Goal: Task Accomplishment & Management: Use online tool/utility

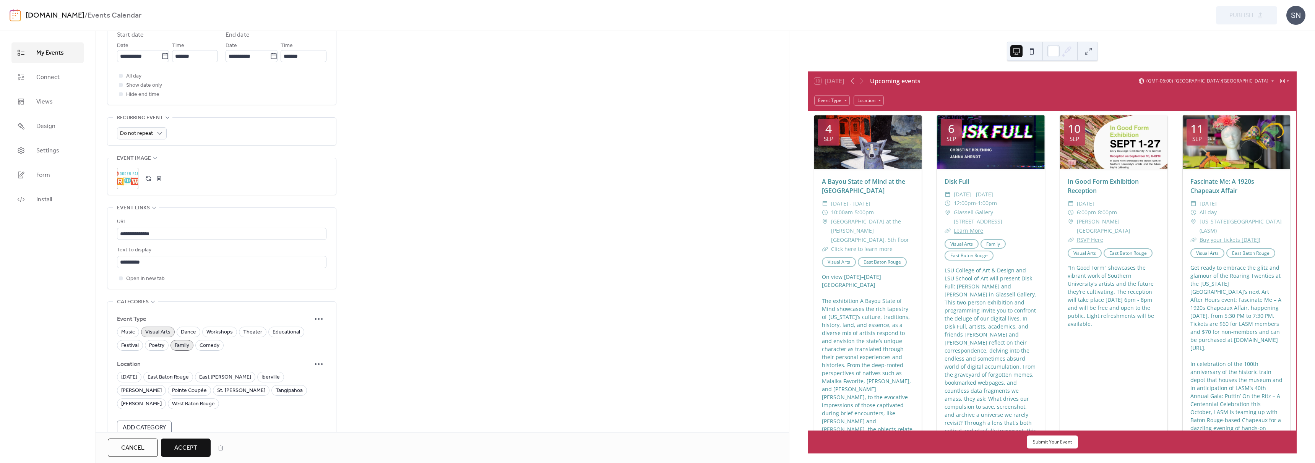
scroll to position [350, 0]
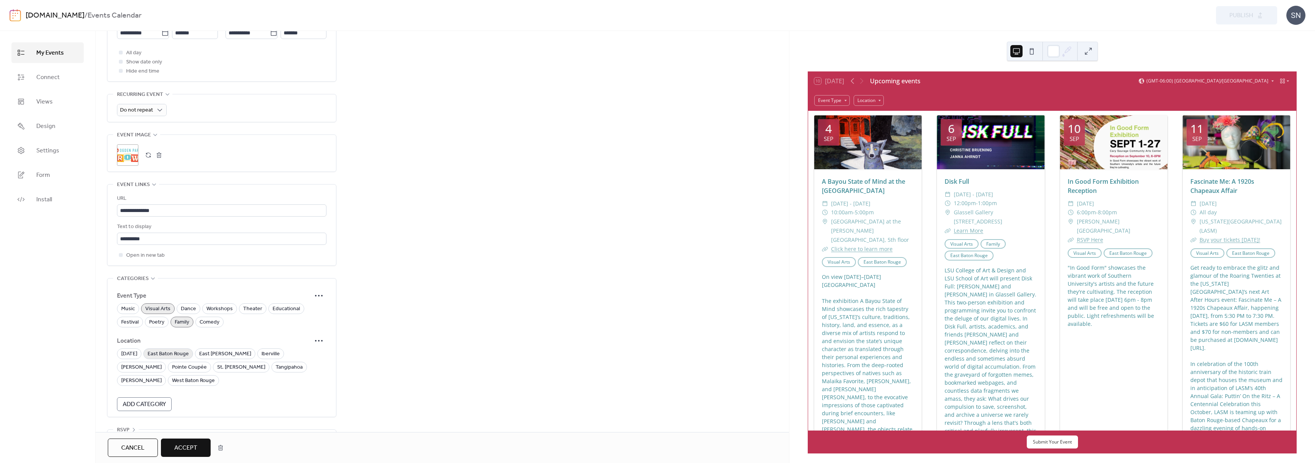
click at [186, 350] on span "East Baton Rouge" at bounding box center [168, 354] width 41 height 9
click at [193, 448] on span "Accept" at bounding box center [185, 448] width 23 height 9
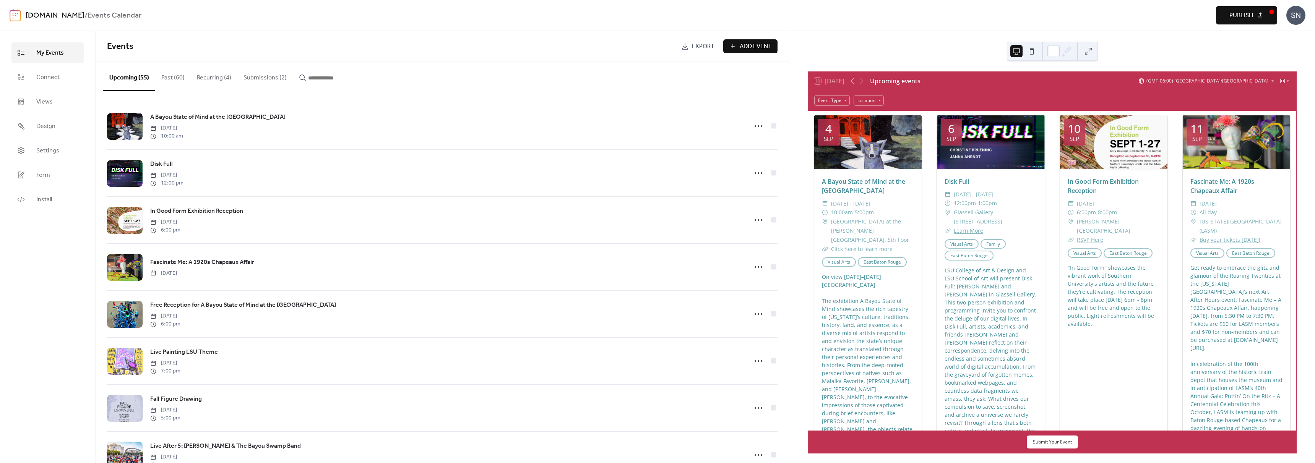
click at [267, 74] on button "Submissions (2)" at bounding box center [264, 76] width 55 height 28
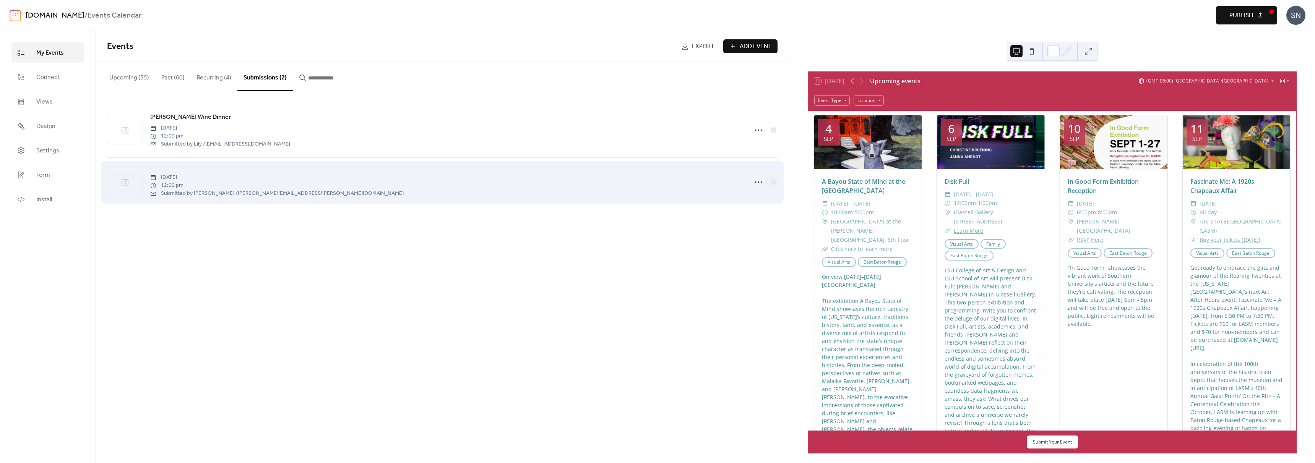
click at [406, 194] on div "[DATE] 12:00 pm Submitted by [PERSON_NAME] / [PERSON_NAME][EMAIL_ADDRESS][PERSO…" at bounding box center [446, 182] width 593 height 30
click at [219, 190] on span "Submitted by [PERSON_NAME] / [PERSON_NAME][EMAIL_ADDRESS][PERSON_NAME][DOMAIN_N…" at bounding box center [276, 194] width 253 height 8
click at [184, 167] on div "[DATE] 12:00 pm Submitted by [PERSON_NAME] / [PERSON_NAME][EMAIL_ADDRESS][PERSO…" at bounding box center [442, 182] width 671 height 49
click at [153, 170] on div "[DATE] 12:00 pm Submitted by [PERSON_NAME] / [PERSON_NAME][EMAIL_ADDRESS][PERSO…" at bounding box center [446, 182] width 593 height 30
click at [127, 188] on div at bounding box center [125, 182] width 36 height 27
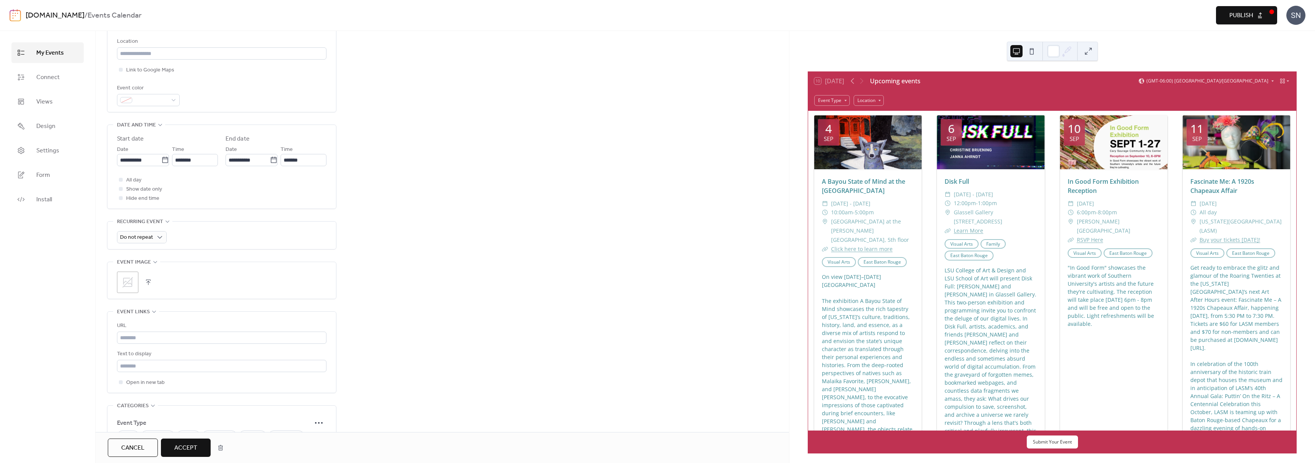
scroll to position [350, 0]
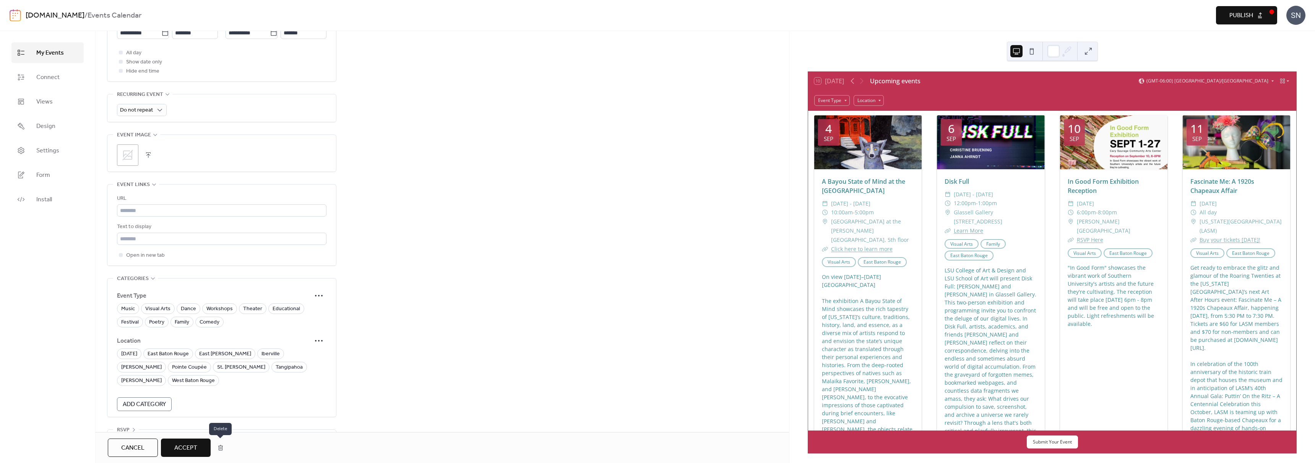
click at [221, 451] on button "button" at bounding box center [221, 447] width 14 height 15
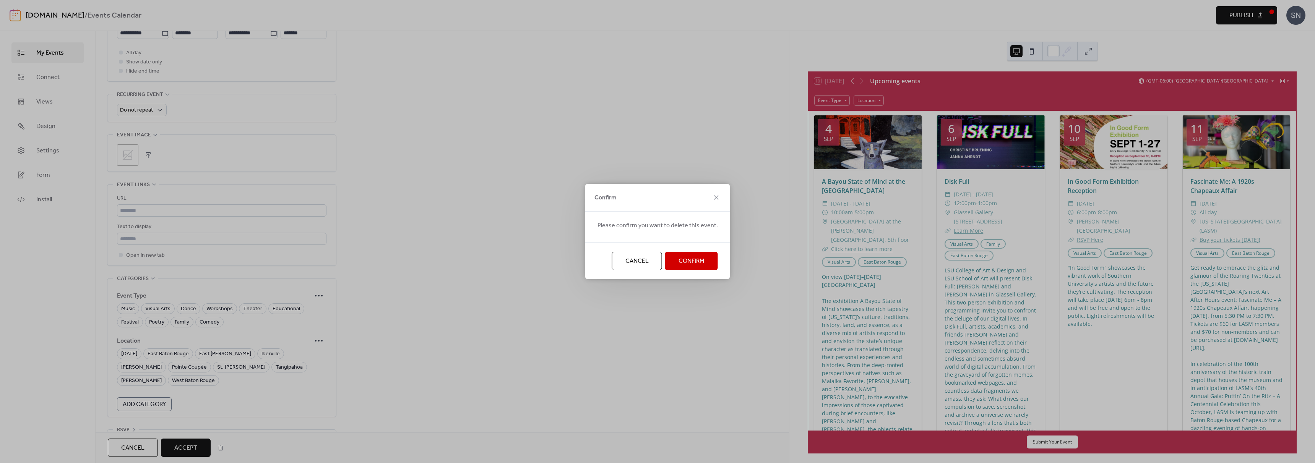
click at [697, 265] on span "Confirm" at bounding box center [692, 261] width 26 height 9
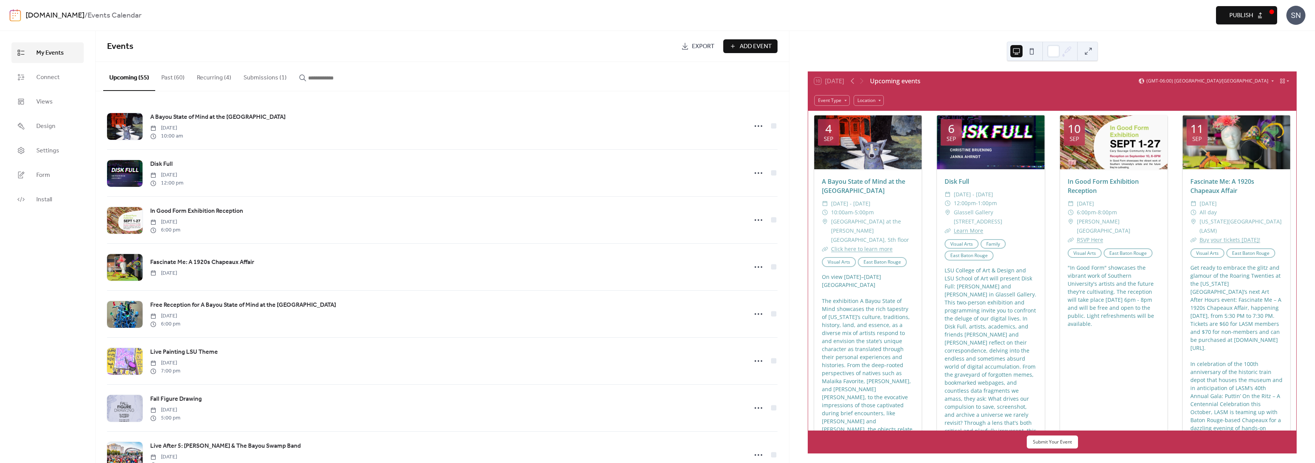
click at [1242, 16] on span "Publish" at bounding box center [1241, 15] width 24 height 9
